Goal: Navigation & Orientation: Find specific page/section

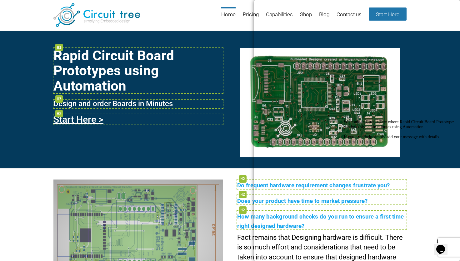
click at [74, 64] on h1 "Rapid Circuit Board Prototypes using Automation" at bounding box center [137, 70] width 169 height 45
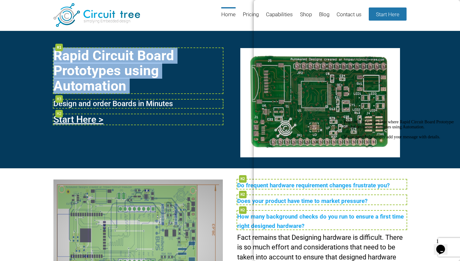
click at [74, 64] on h1 "Rapid Circuit Board Prototypes using Automation" at bounding box center [137, 70] width 169 height 45
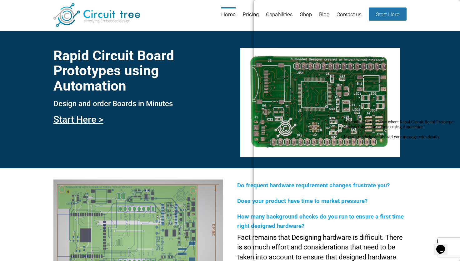
click at [191, 14] on header "Menu Skip to content Home Pricing Capabilities Shop Blog Contact us Start Here" at bounding box center [230, 15] width 460 height 31
click at [190, 13] on header "Menu Skip to content Home Pricing Capabilities Shop Blog Contact us Start Here" at bounding box center [230, 15] width 460 height 31
click at [279, 15] on link "Capabilities" at bounding box center [279, 17] width 27 height 20
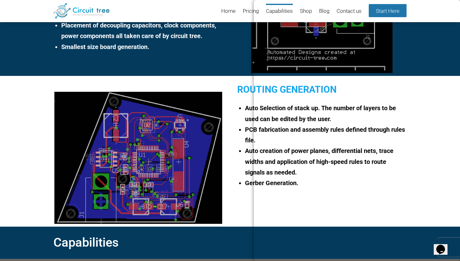
scroll to position [496, 0]
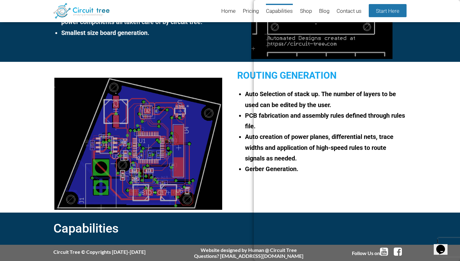
click at [193, 6] on header "Menu Skip to content Home Pricing Capabilities Shop Blog Contact us Start Here" at bounding box center [230, 11] width 460 height 22
click at [175, 6] on header "Menu Skip to content Home Pricing Capabilities Shop Blog Contact us Start Here" at bounding box center [230, 11] width 460 height 22
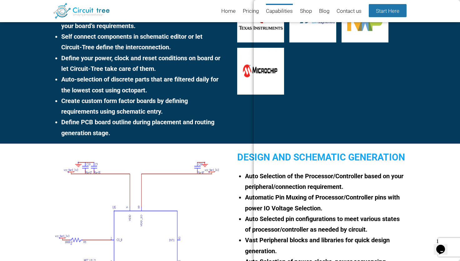
scroll to position [0, 0]
